Goal: Information Seeking & Learning: Learn about a topic

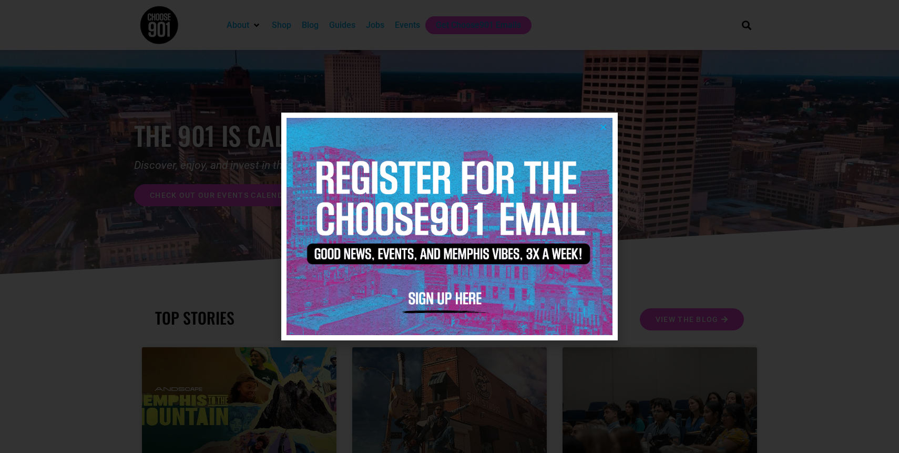
click at [604, 128] on icon "Close" at bounding box center [603, 127] width 8 height 8
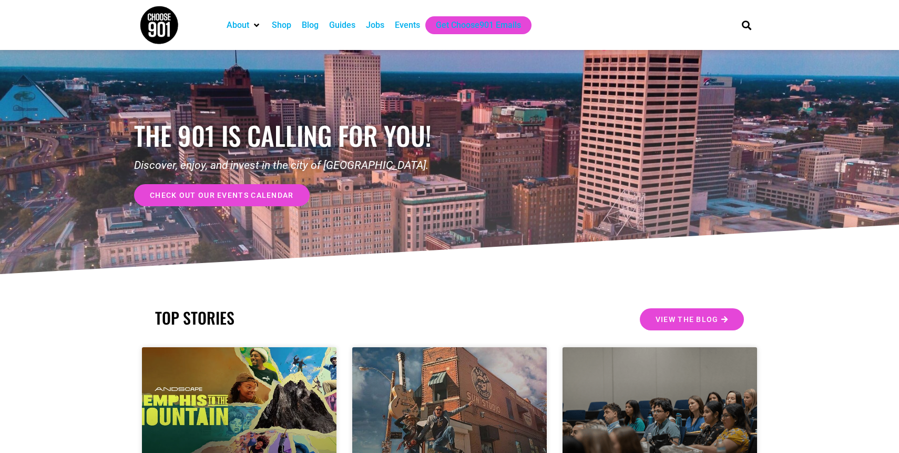
click at [402, 30] on div "Events" at bounding box center [407, 25] width 25 height 13
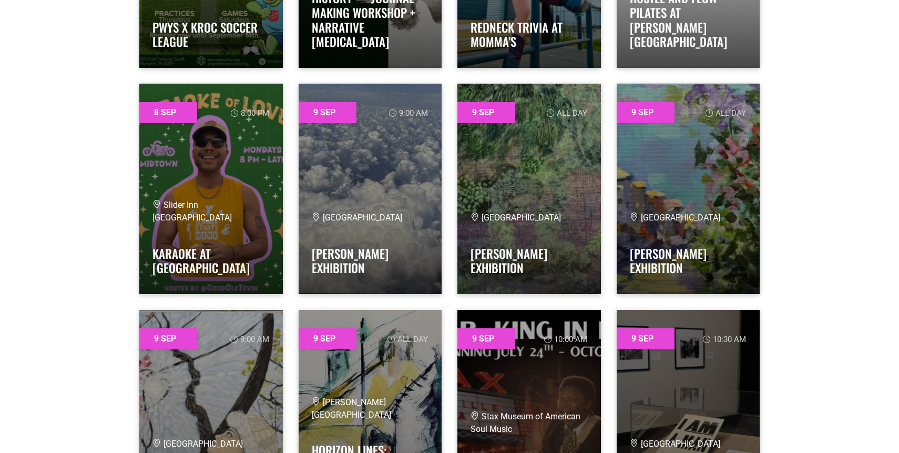
scroll to position [1478, 0]
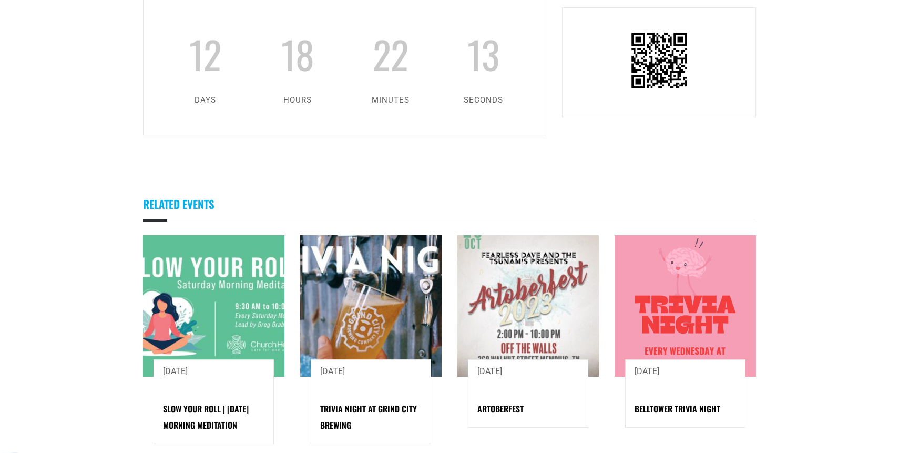
scroll to position [929, 0]
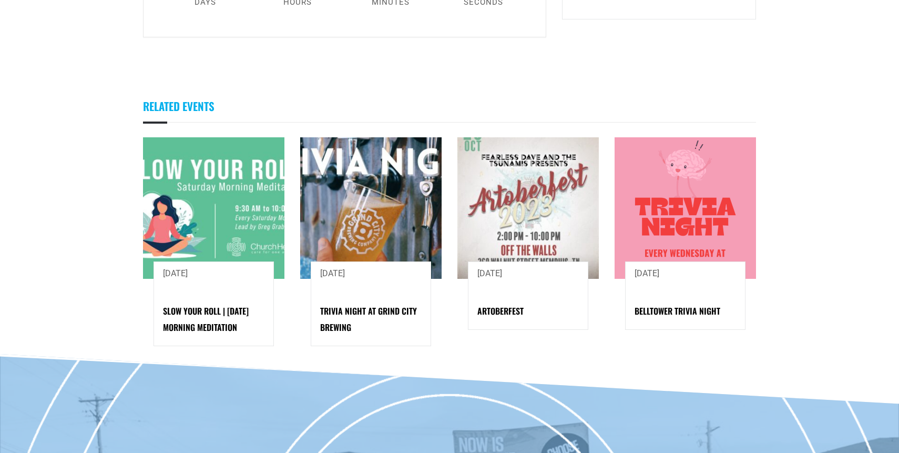
click at [506, 242] on img at bounding box center [527, 207] width 141 height 141
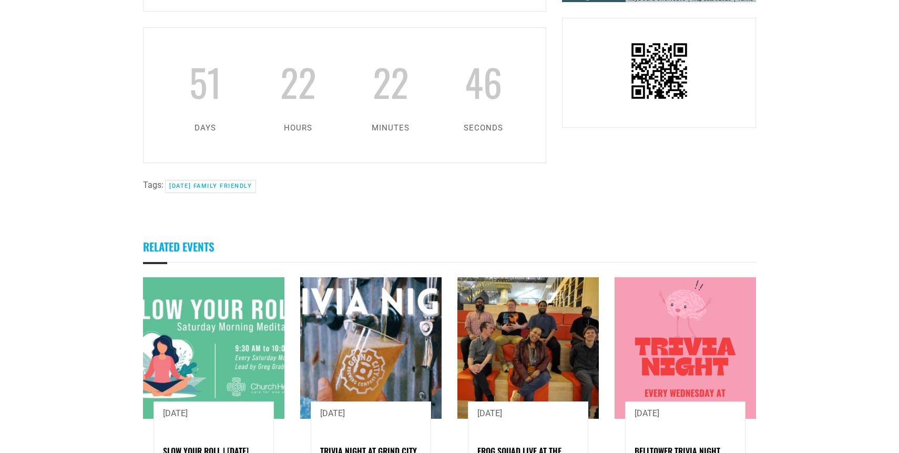
scroll to position [940, 0]
